Goal: Download file/media

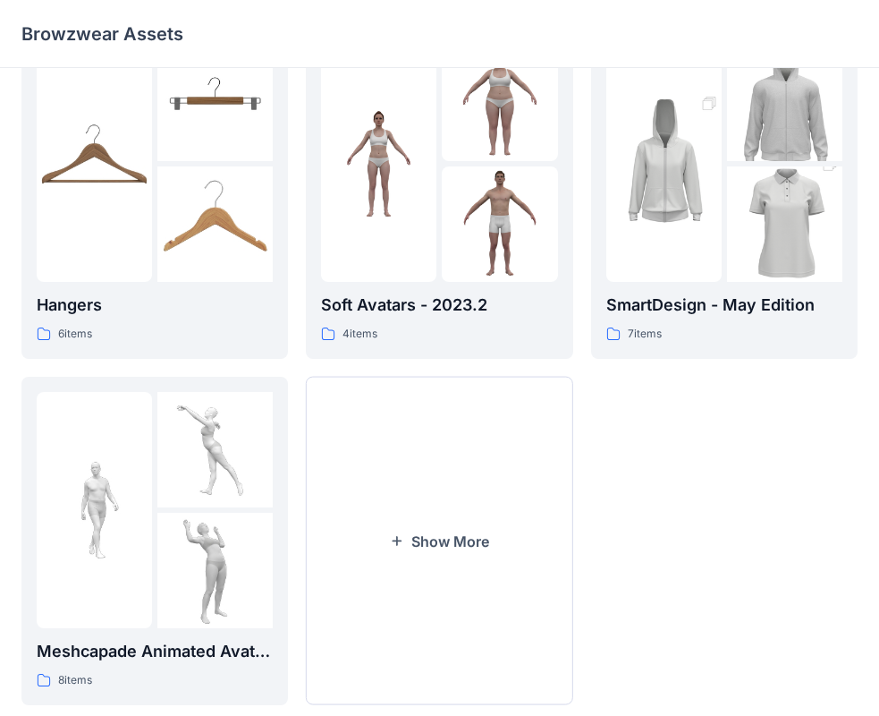
scroll to position [445, 0]
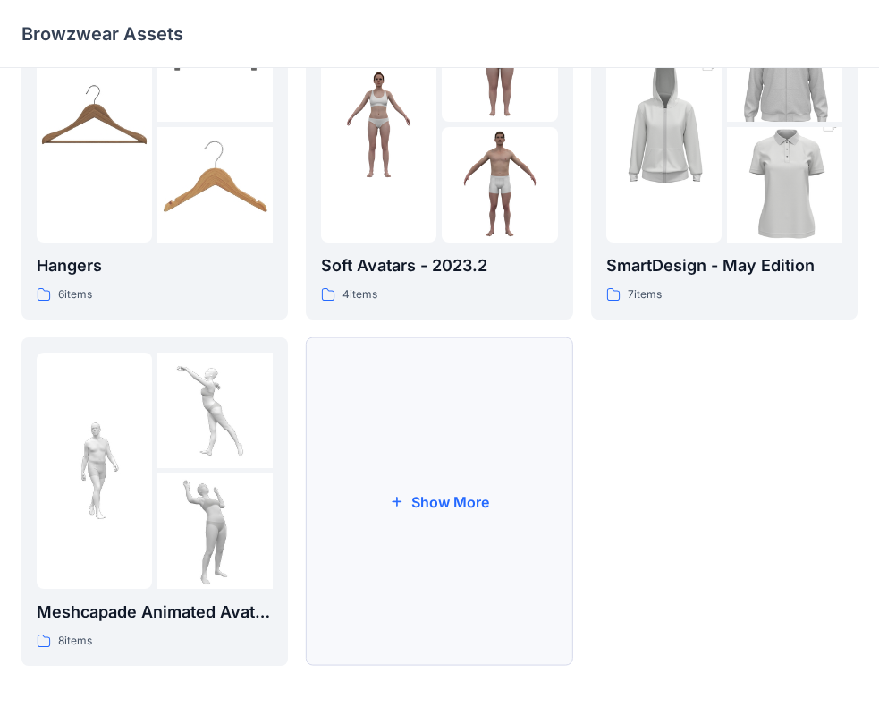
click at [441, 512] on button "Show More" at bounding box center [439, 501] width 267 height 328
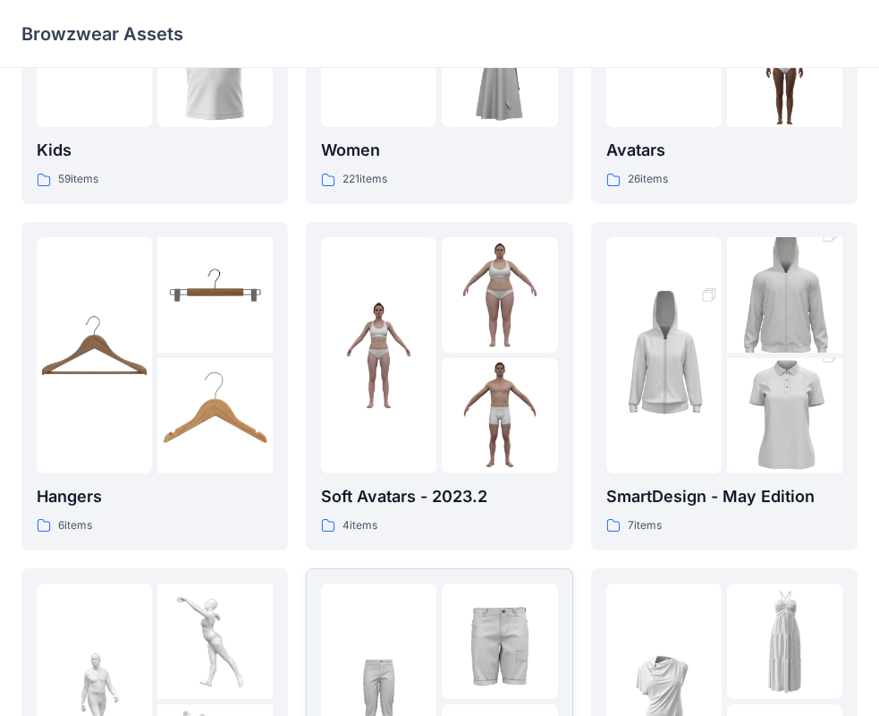
scroll to position [0, 0]
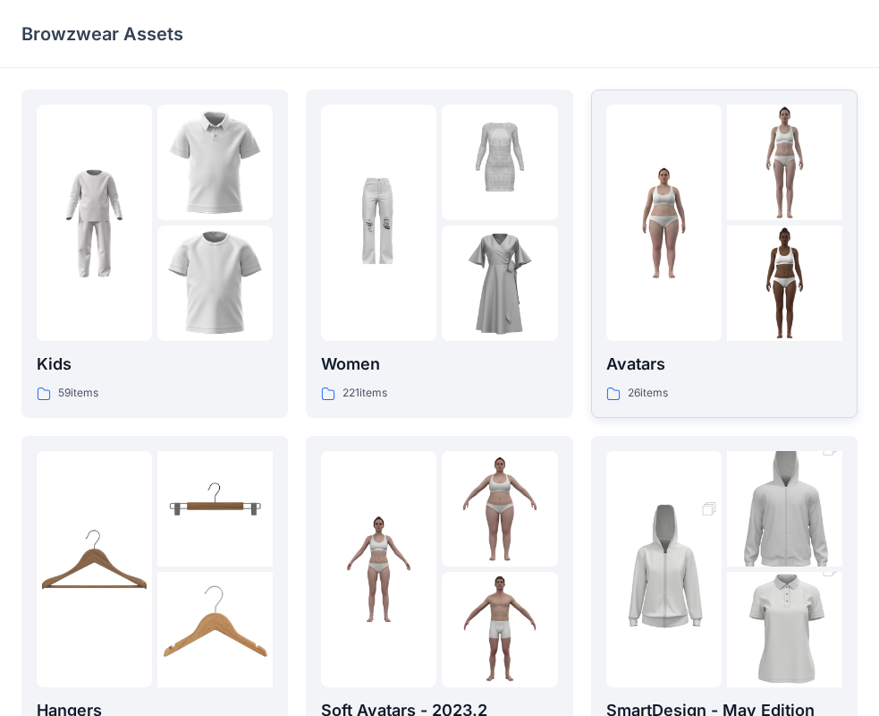
click at [693, 281] on div at bounding box center [664, 223] width 115 height 236
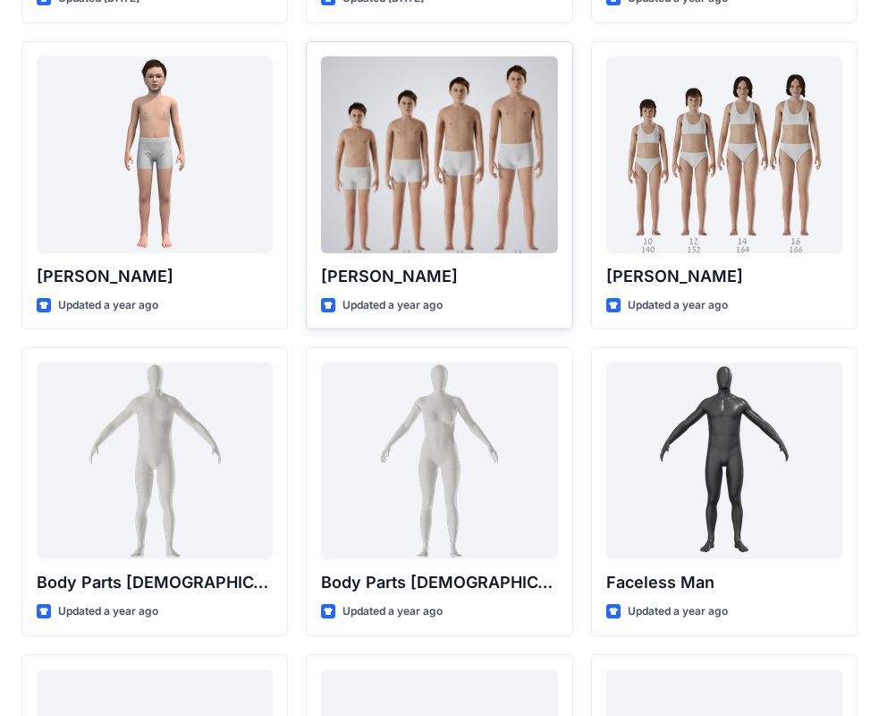
scroll to position [358, 0]
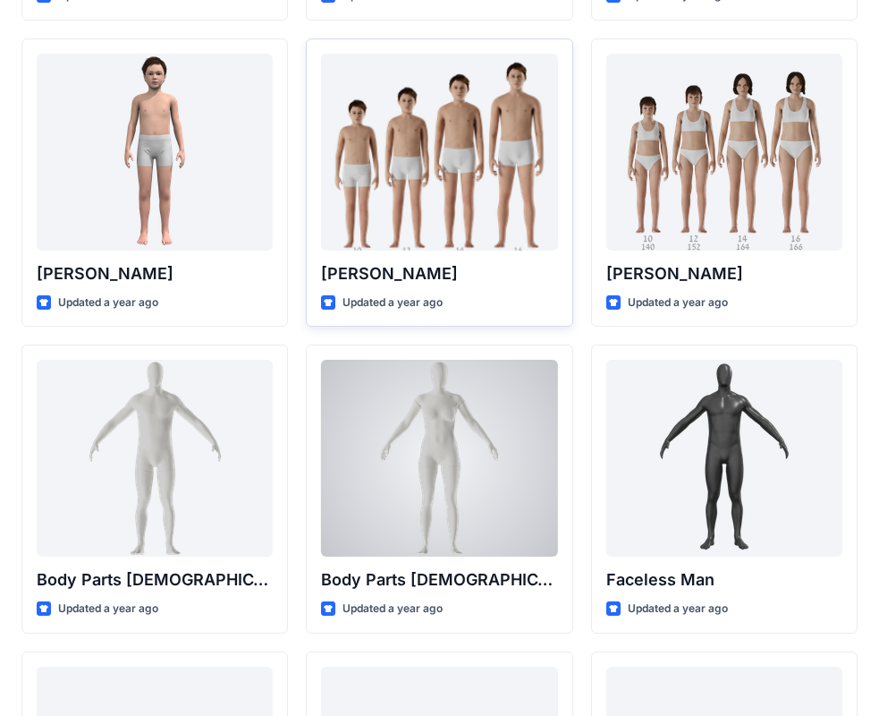
click at [474, 429] on div at bounding box center [439, 458] width 236 height 197
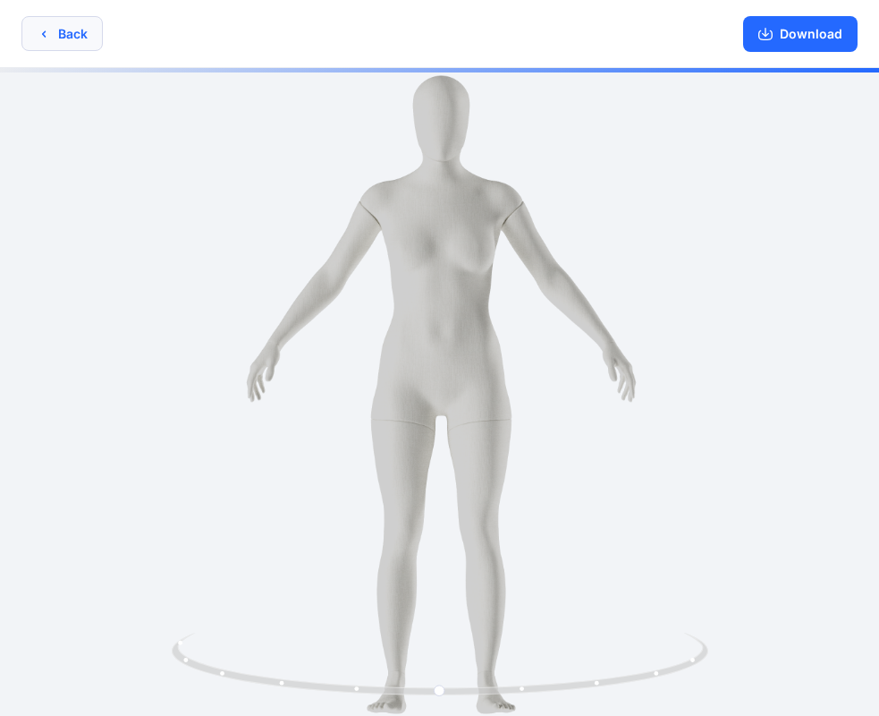
click at [85, 43] on button "Back" at bounding box center [61, 33] width 81 height 35
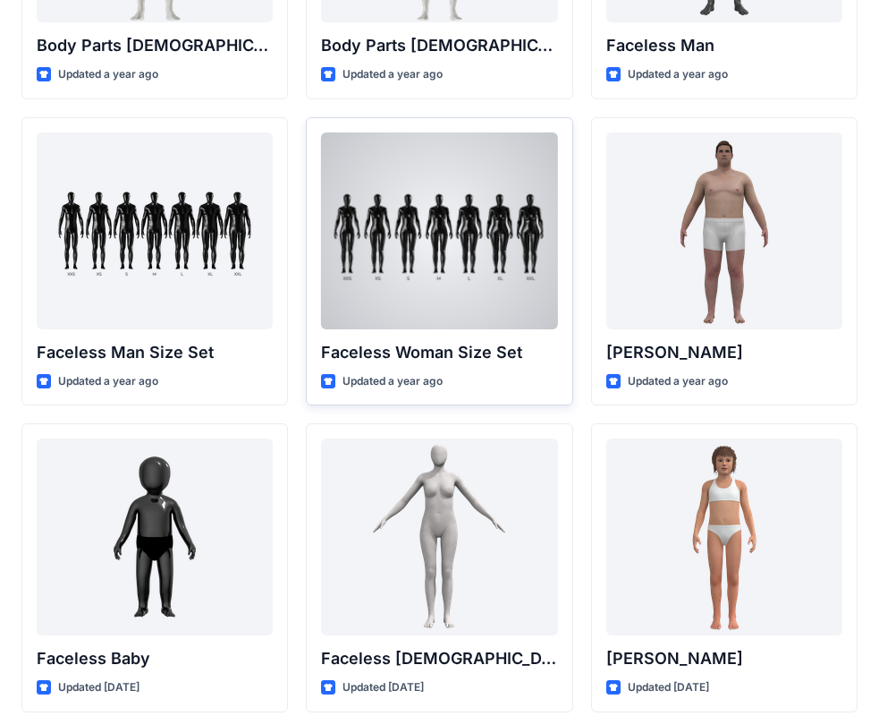
scroll to position [895, 0]
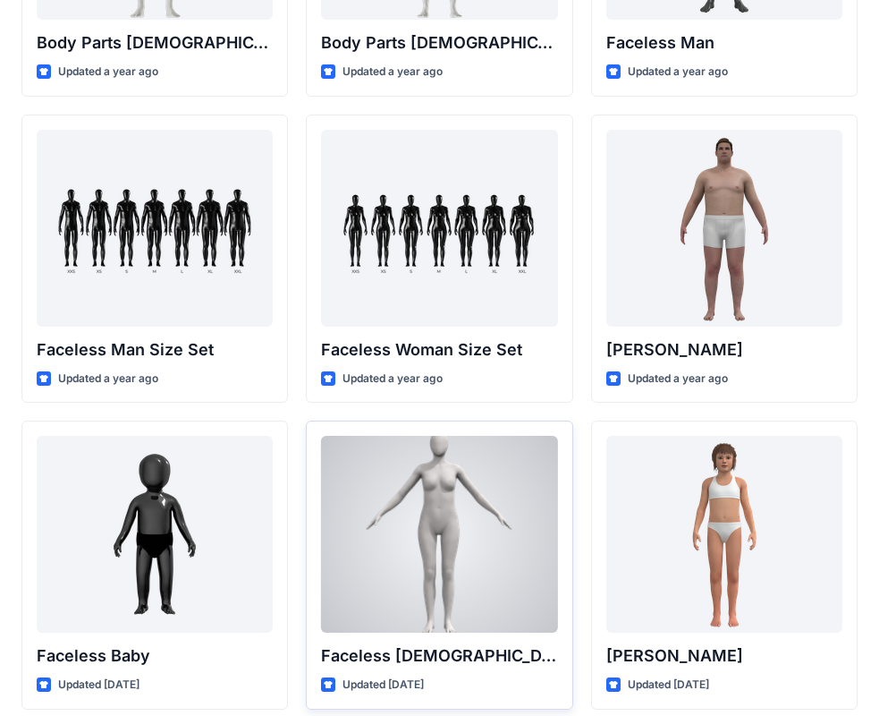
click at [429, 488] on div at bounding box center [439, 534] width 236 height 197
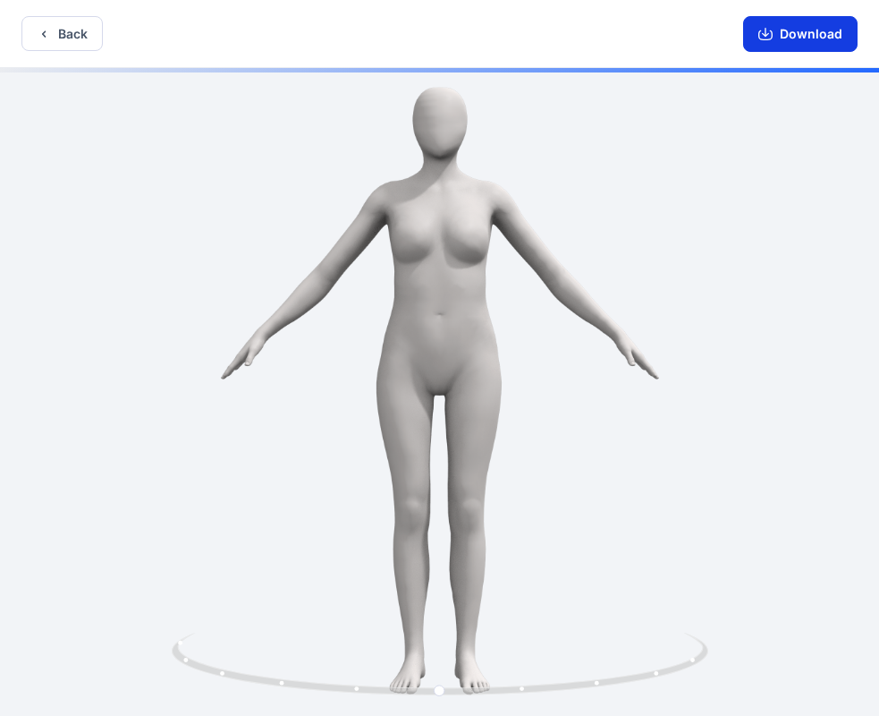
click at [788, 32] on button "Download" at bounding box center [800, 34] width 115 height 36
